Goal: Information Seeking & Learning: Learn about a topic

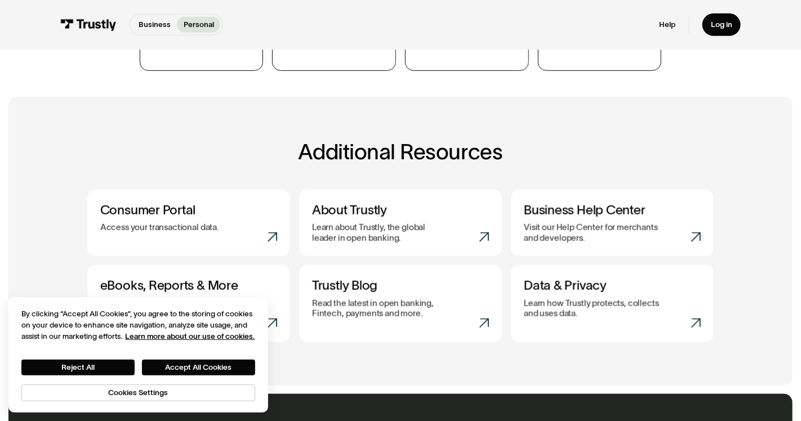
scroll to position [375, 0]
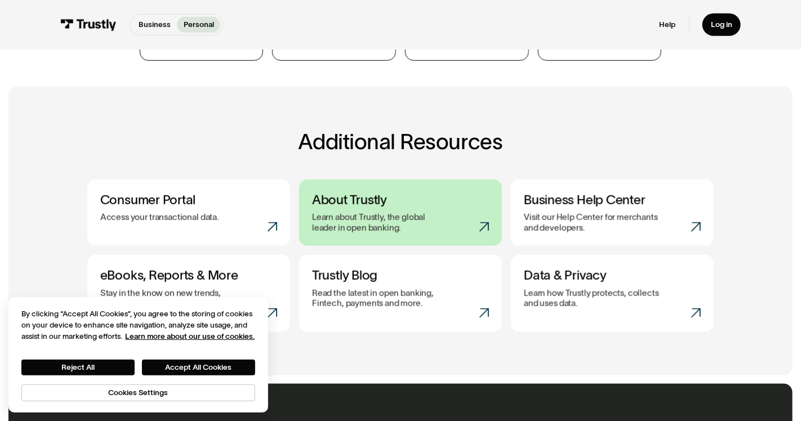
click at [316, 215] on p "Learn about Trustly, the global leader in open banking." at bounding box center [380, 222] width 137 height 21
